Goal: Information Seeking & Learning: Learn about a topic

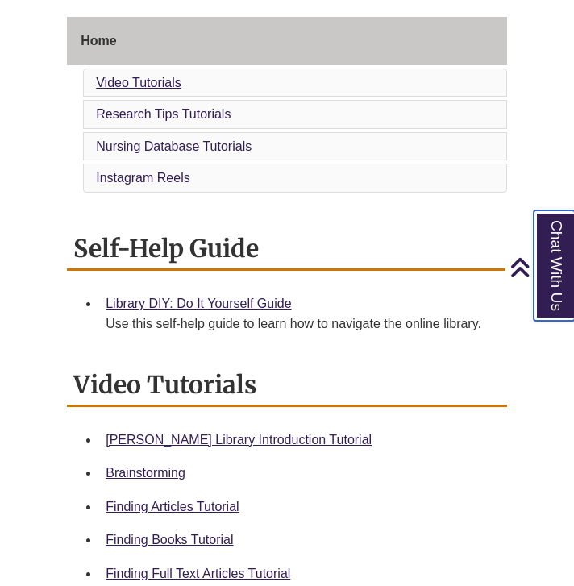
scroll to position [409, 0]
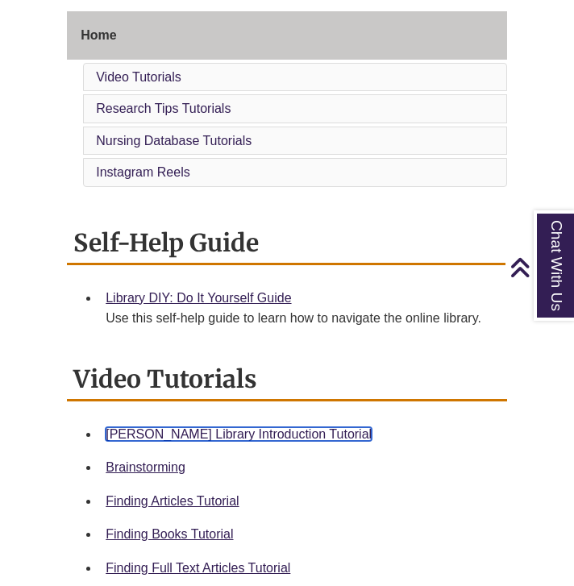
click at [144, 434] on link "[PERSON_NAME] Library Introduction Tutorial" at bounding box center [239, 434] width 266 height 14
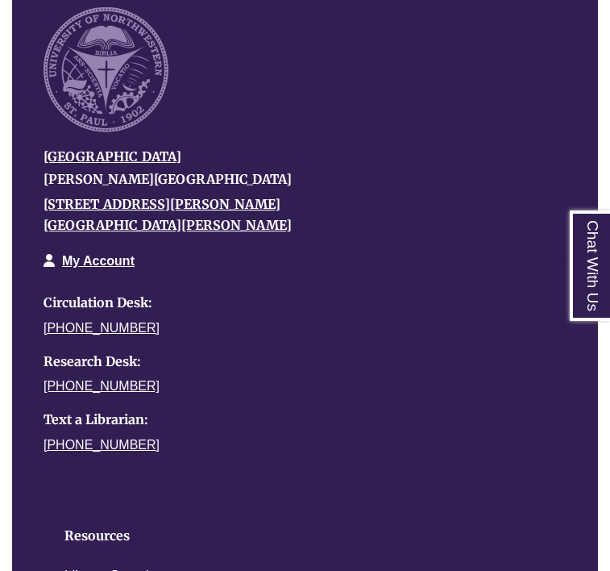
scroll to position [1784, 0]
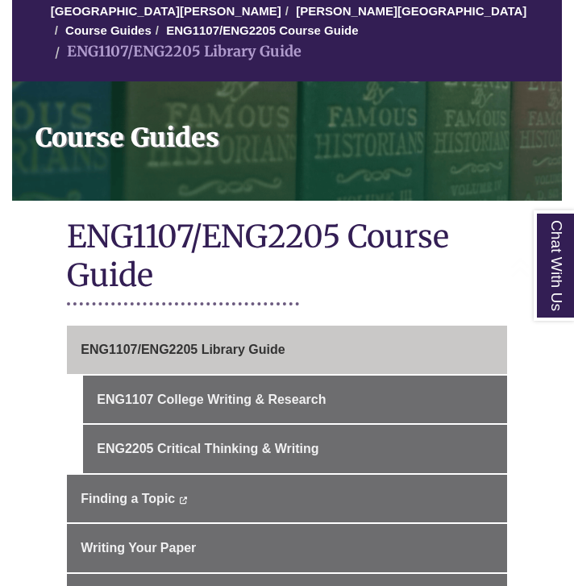
scroll to position [189, 0]
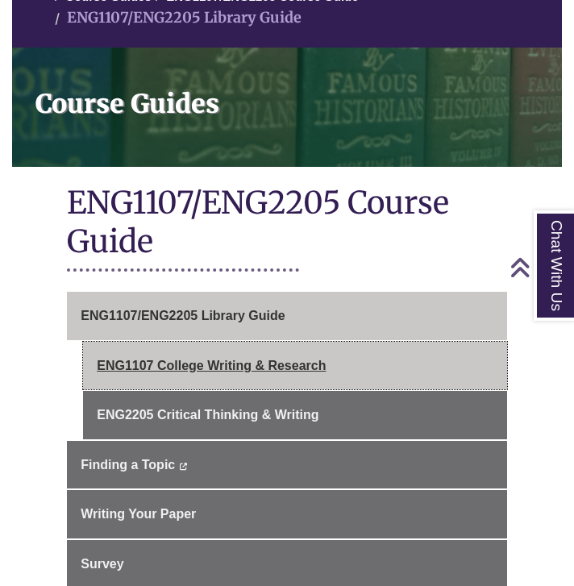
click at [227, 349] on link "ENG1107 College Writing & Research" at bounding box center [295, 366] width 424 height 48
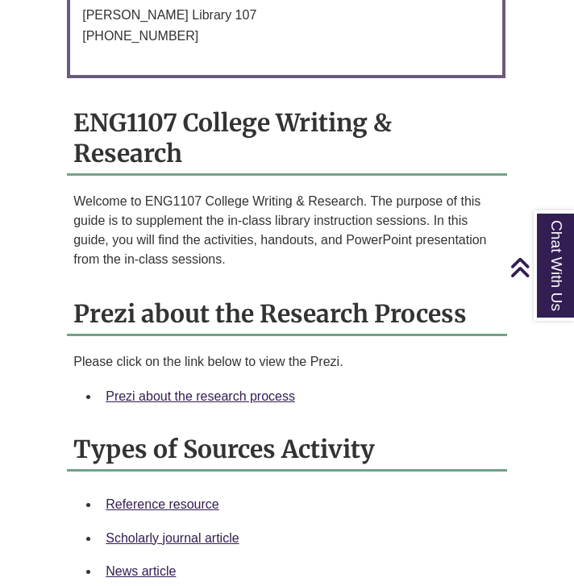
scroll to position [1386, 0]
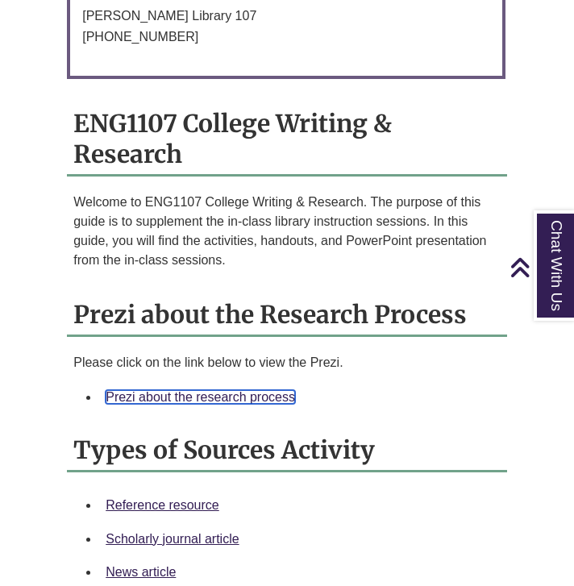
click at [214, 390] on link "Prezi about the research process" at bounding box center [200, 397] width 189 height 14
click at [239, 390] on link "Prezi about the research process" at bounding box center [200, 397] width 189 height 14
